Goal: Information Seeking & Learning: Learn about a topic

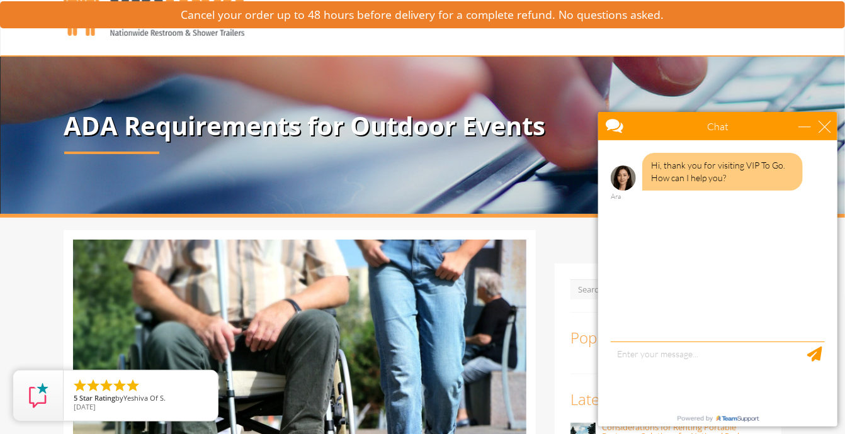
scroll to position [25, 0]
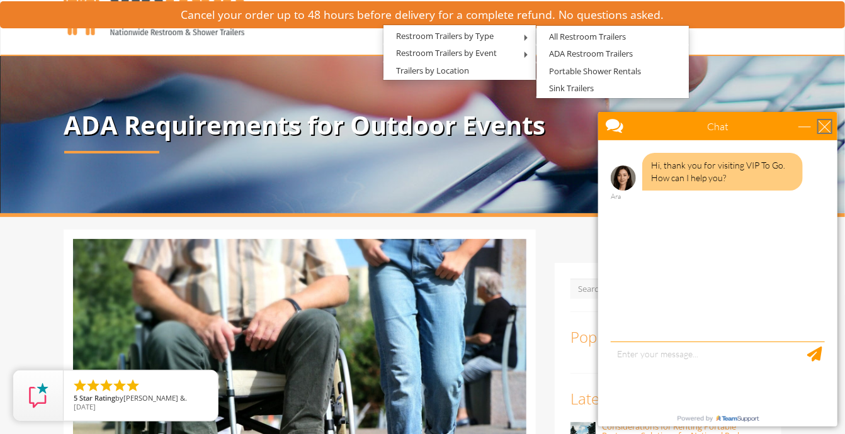
click at [826, 130] on div "close" at bounding box center [824, 126] width 13 height 13
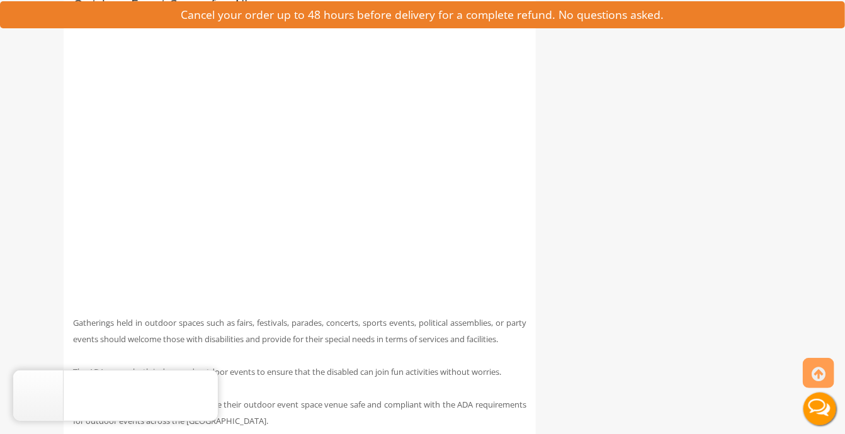
scroll to position [1006, 0]
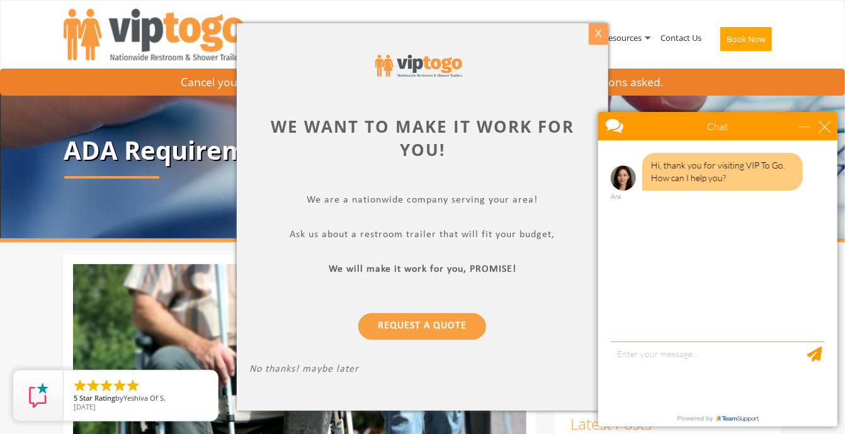
click at [597, 29] on div "X" at bounding box center [599, 33] width 20 height 21
